Goal: Communication & Community: Answer question/provide support

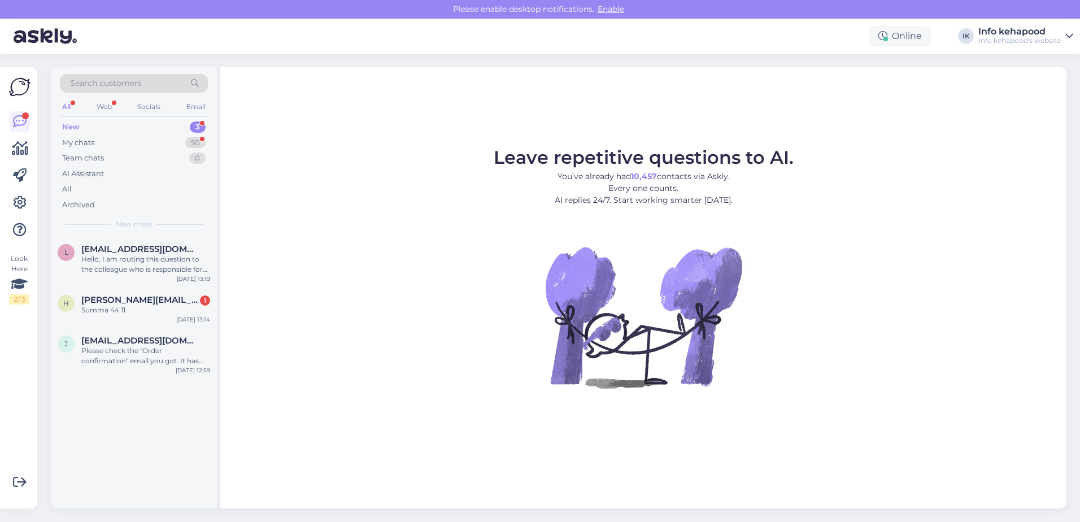
click at [123, 125] on div "New 3" at bounding box center [134, 127] width 148 height 16
click at [147, 310] on div "Summa 44.11" at bounding box center [145, 310] width 129 height 10
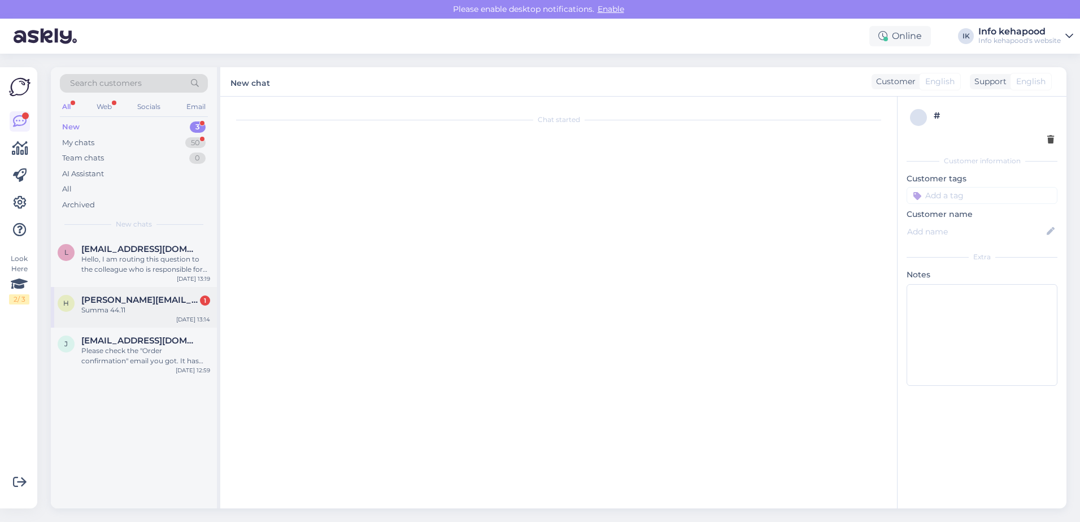
scroll to position [5, 0]
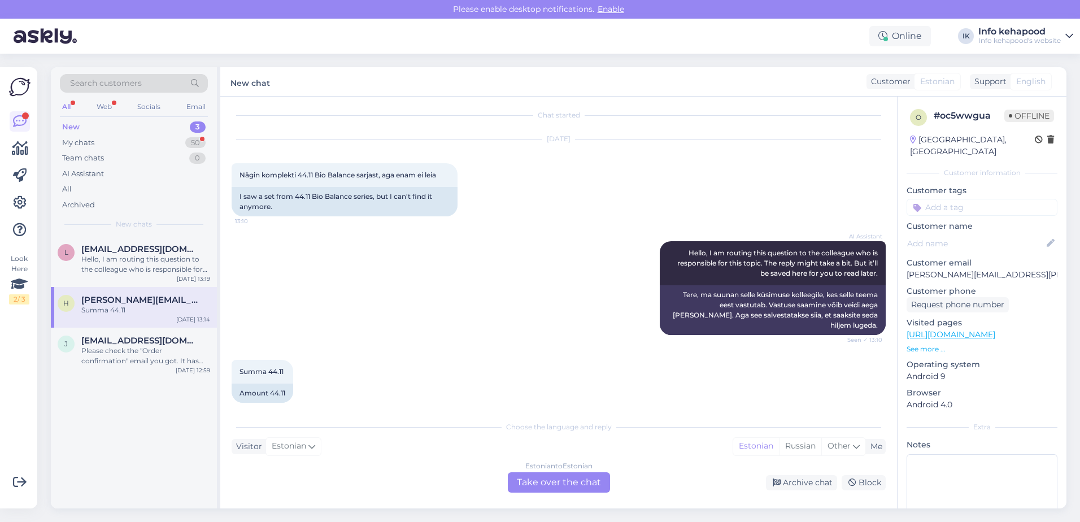
click at [557, 481] on div "Estonian to Estonian Take over the chat" at bounding box center [559, 482] width 102 height 20
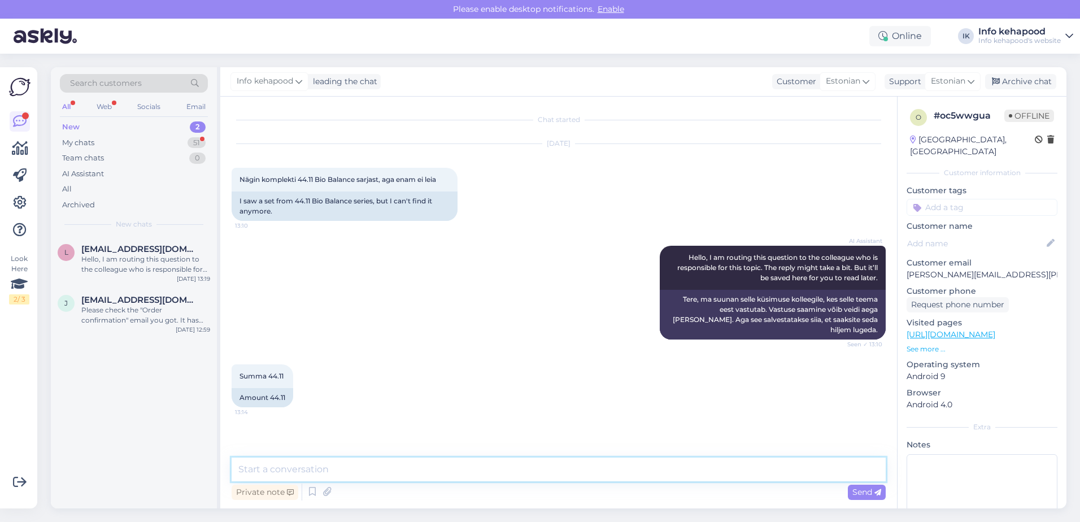
click at [477, 469] on textarea at bounding box center [559, 470] width 654 height 24
type textarea "Tere! Oskate öelda, mis seal komplektis oli?"
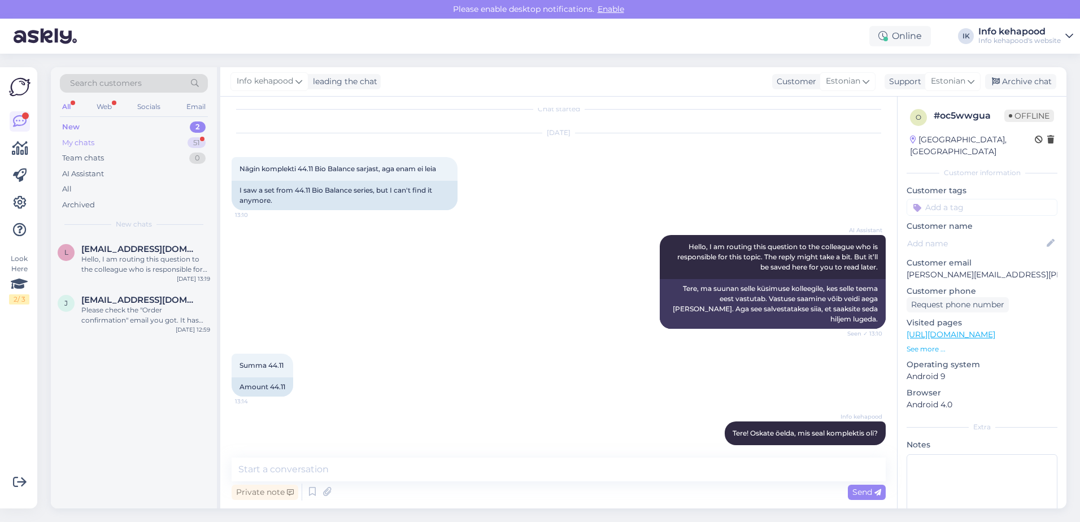
click at [132, 145] on div "My chats 51" at bounding box center [134, 143] width 148 height 16
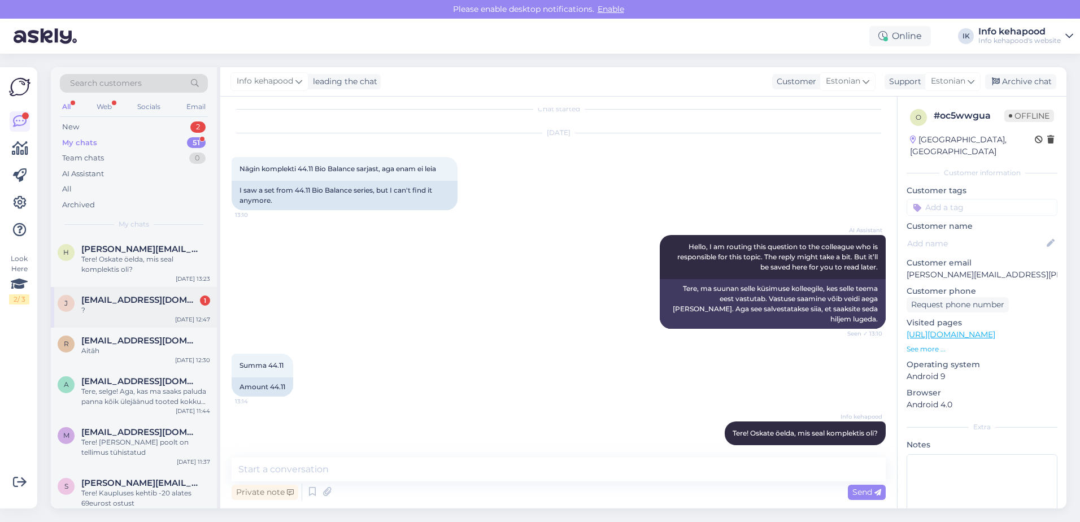
click at [134, 312] on div "?" at bounding box center [145, 310] width 129 height 10
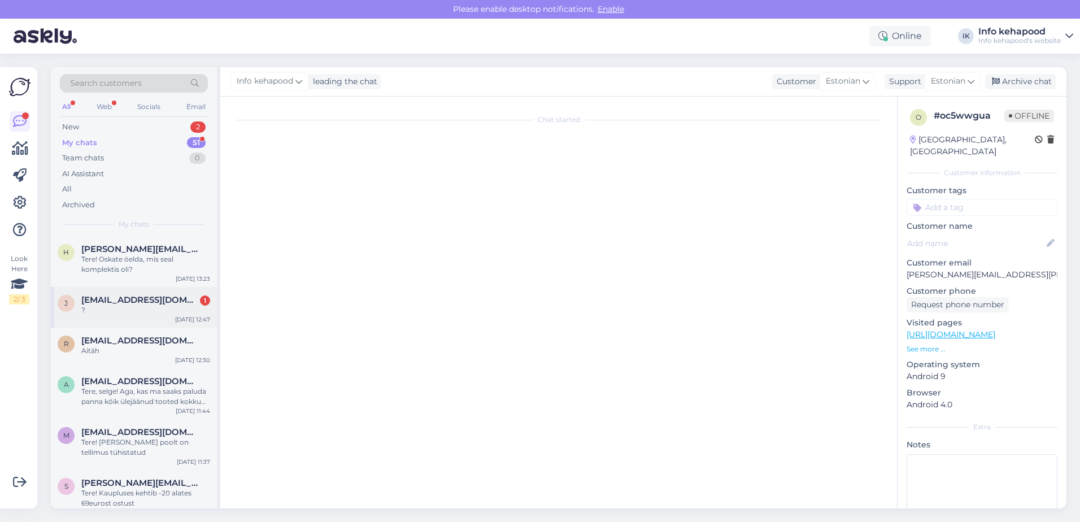
scroll to position [403, 0]
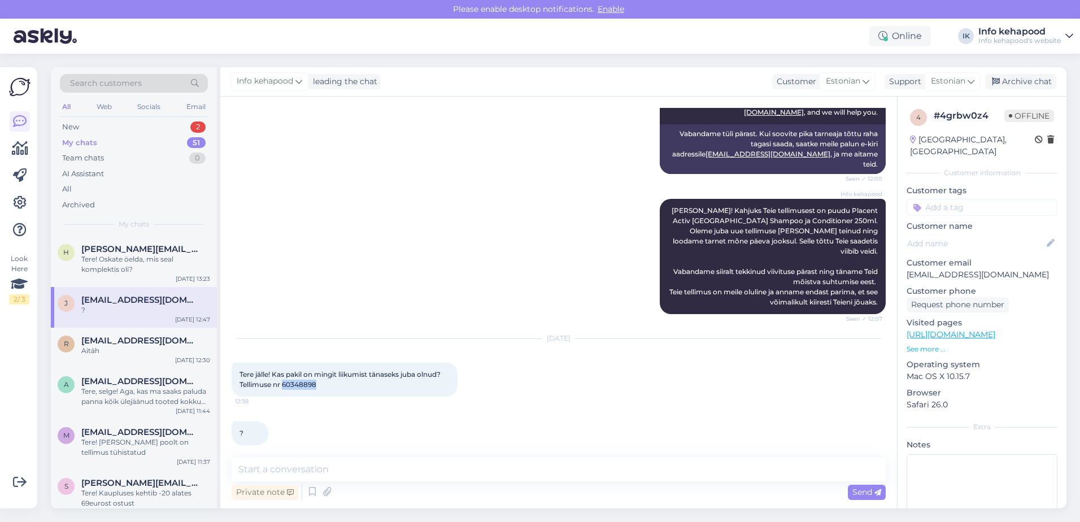
drag, startPoint x: 283, startPoint y: 376, endPoint x: 320, endPoint y: 376, distance: 37.3
click at [320, 376] on div "Tere jälle! Kas pakil on mingit liikumist tänaseks juba olnud? Tellimuse nr 603…" at bounding box center [345, 380] width 226 height 34
copy span "60348898"
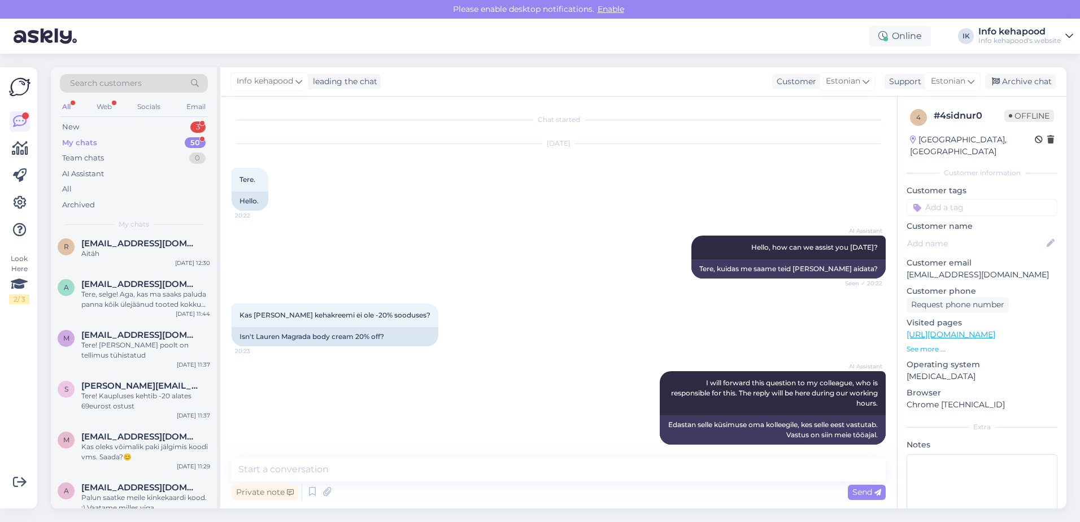
scroll to position [429, 0]
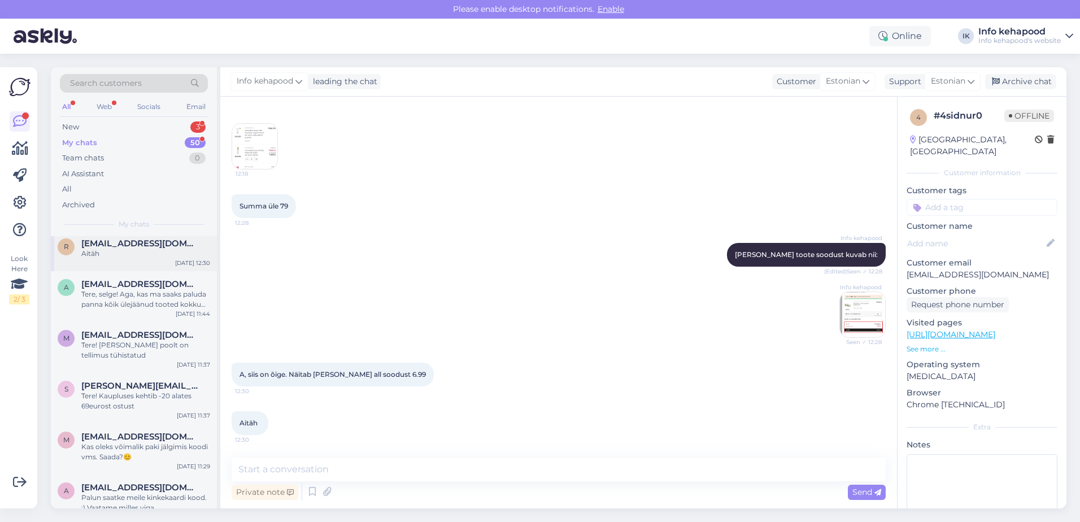
click at [119, 261] on div "r raili.saarmas@gmail.com Aitäh Aug 29 12:30" at bounding box center [134, 251] width 166 height 41
click at [132, 299] on div "Tere, selge! Aga, kas ma saaks paluda panna kõik ülejäänud tooted kokku (geella…" at bounding box center [145, 299] width 129 height 20
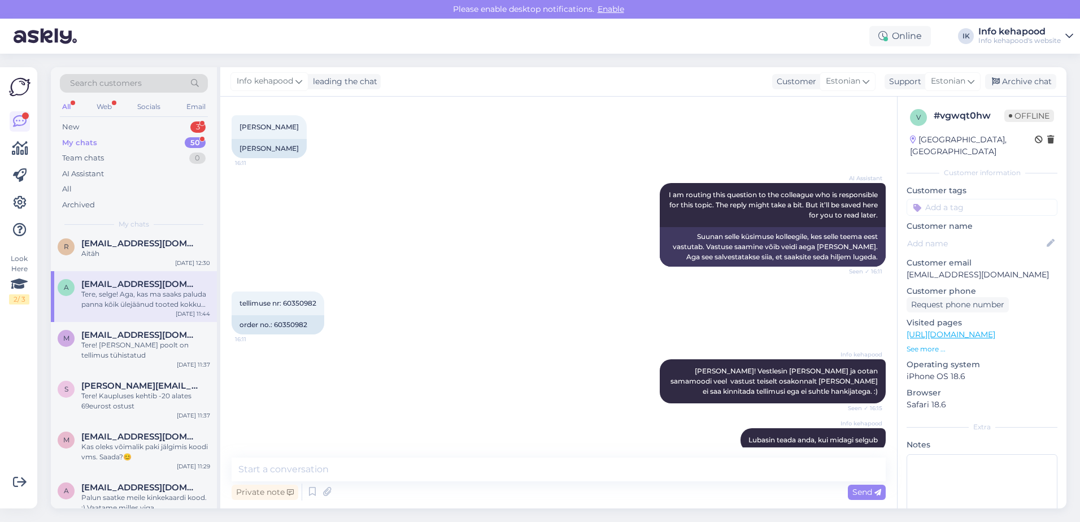
scroll to position [694, 0]
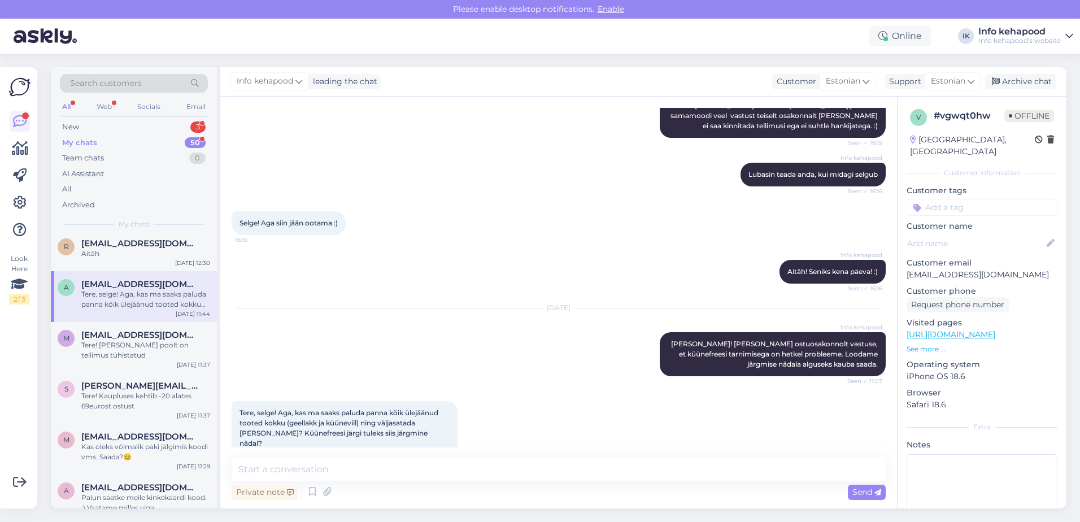
click at [155, 118] on div "Search customers All Web Socials Email New 3 My chats 50 Team chats 0 AI Assist…" at bounding box center [134, 151] width 166 height 169
click at [157, 127] on div "New 3" at bounding box center [134, 127] width 148 height 16
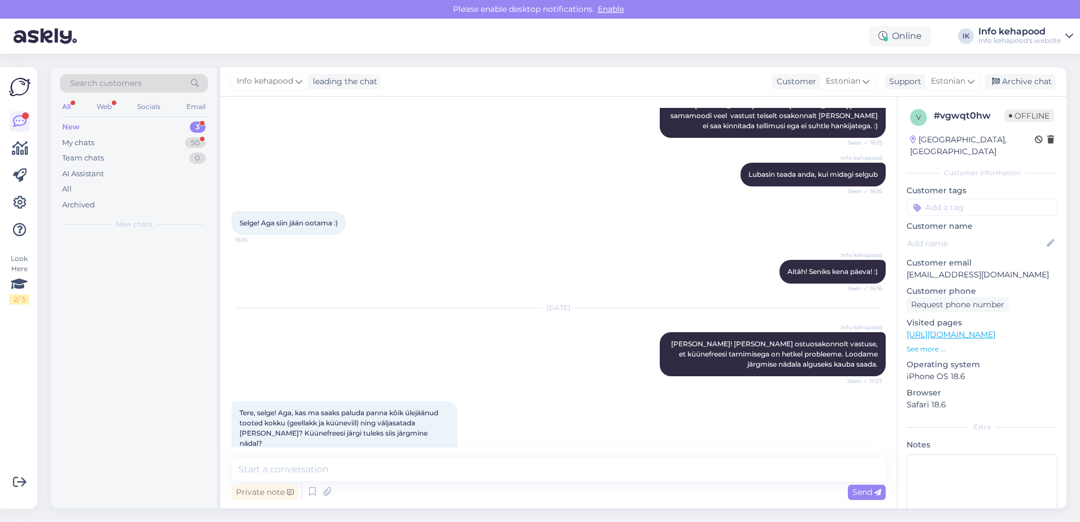
scroll to position [0, 0]
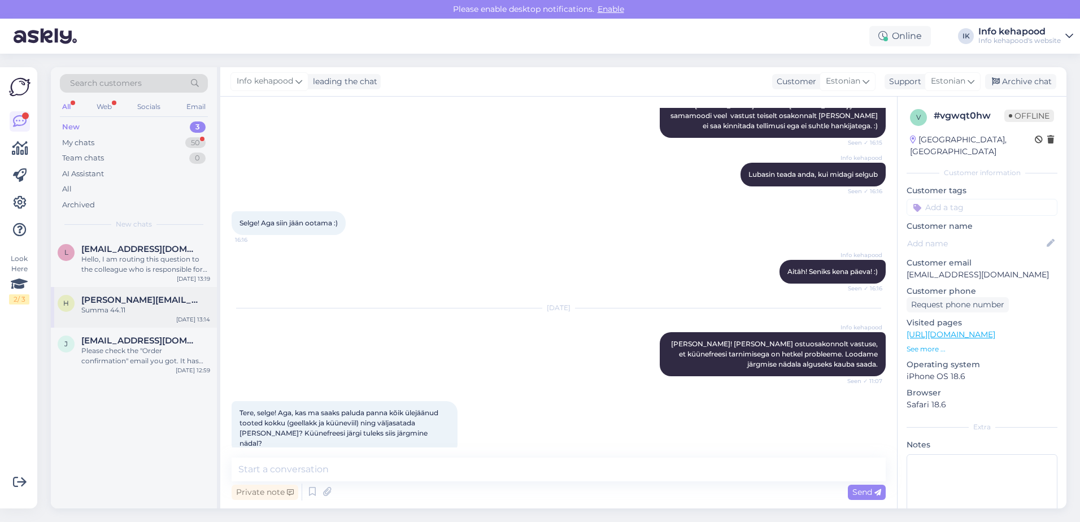
click at [148, 322] on div "h helina.evert@mail.ee Summa 44.11 Aug 29 13:14" at bounding box center [134, 307] width 166 height 41
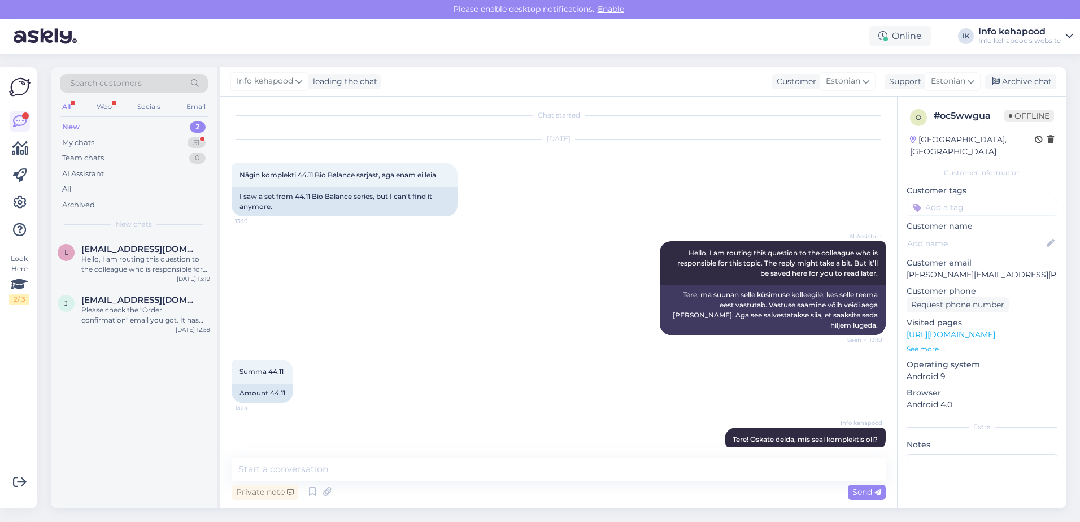
scroll to position [11, 0]
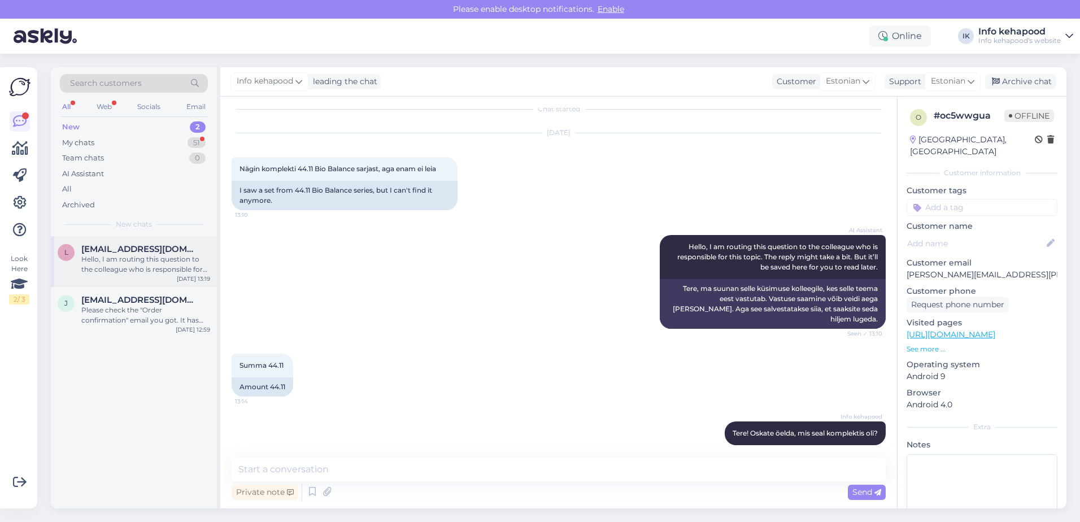
click at [115, 263] on div "Hello, I am routing this question to the colleague who is responsible for this …" at bounding box center [145, 264] width 129 height 20
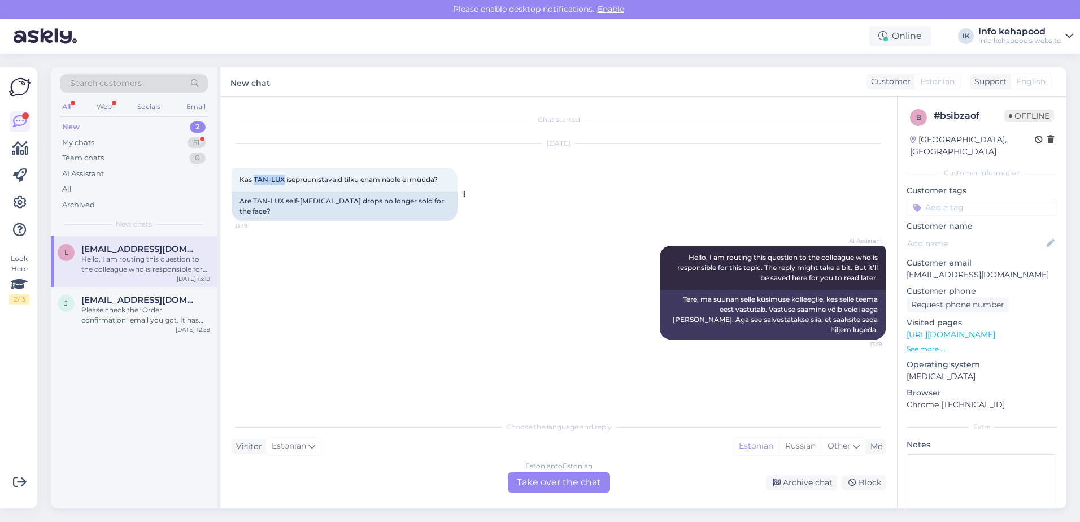
drag, startPoint x: 254, startPoint y: 180, endPoint x: 283, endPoint y: 181, distance: 28.3
click at [283, 181] on span "Kas TAN-LUX isepruunistavaid tilku enam näole ei müüda?" at bounding box center [339, 179] width 198 height 8
copy span "TAN-LUX"
